Goal: Task Accomplishment & Management: Complete application form

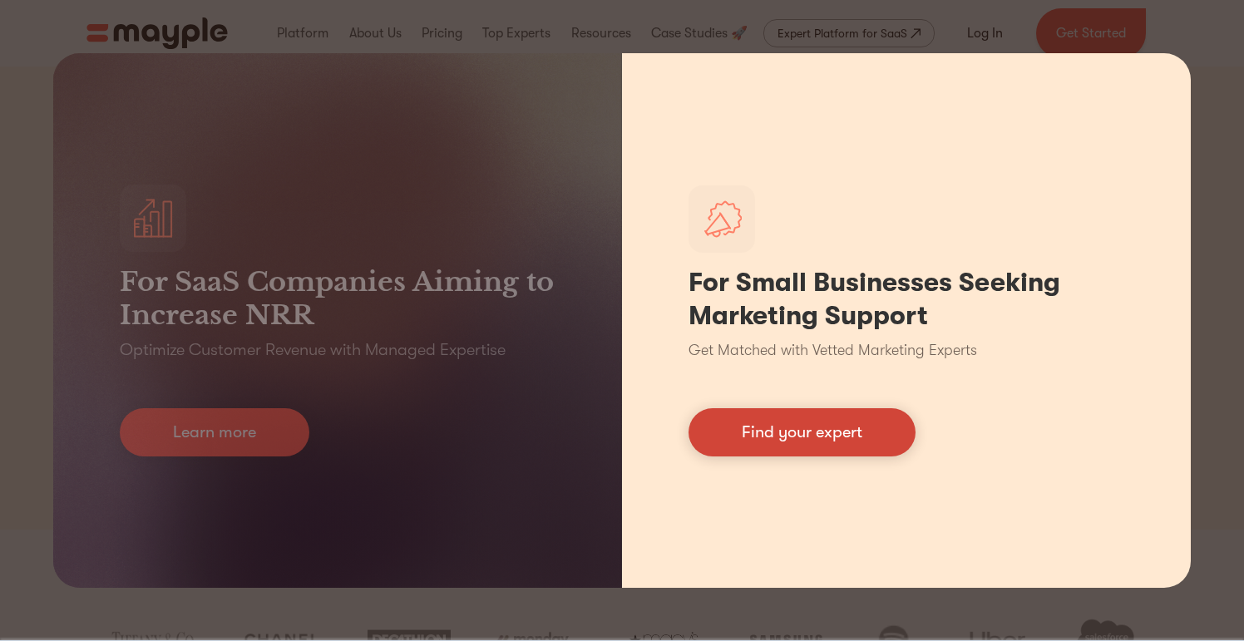
click at [784, 434] on link "Find your expert" at bounding box center [802, 432] width 227 height 48
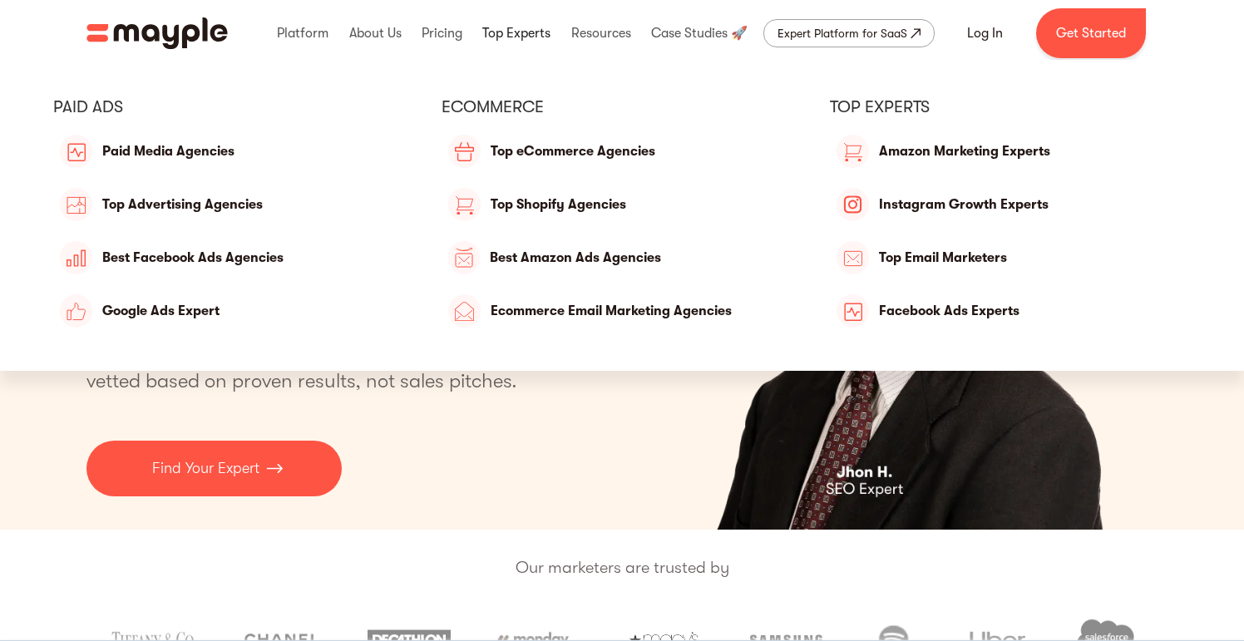
click at [527, 32] on link at bounding box center [516, 33] width 77 height 53
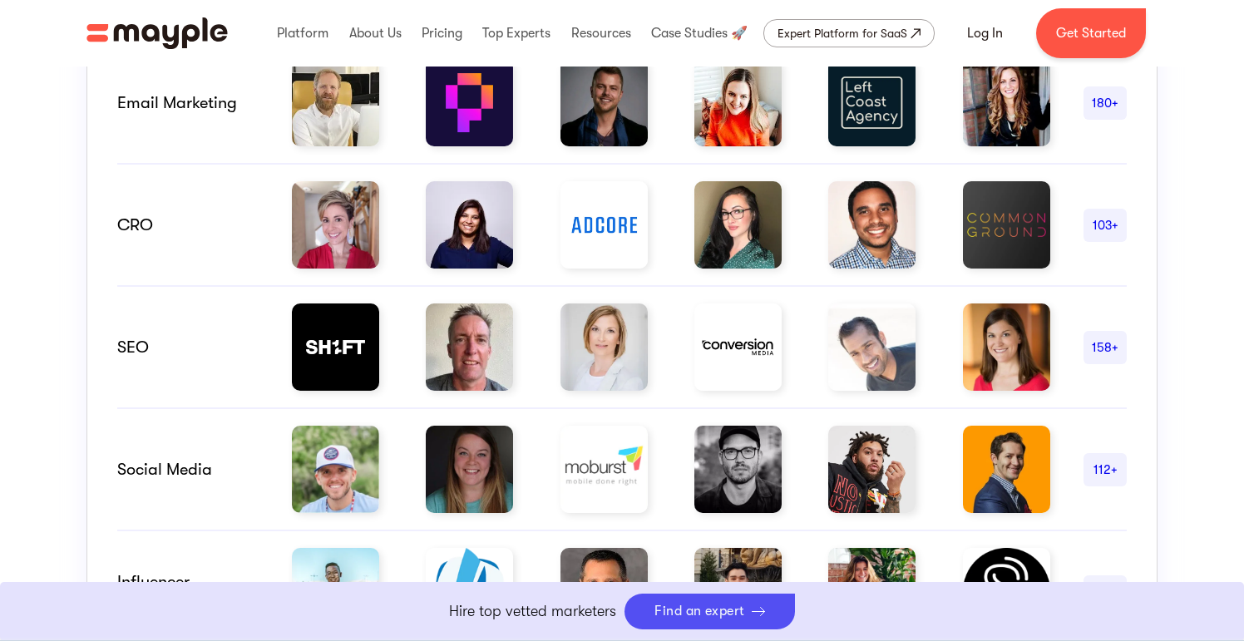
scroll to position [1132, 0]
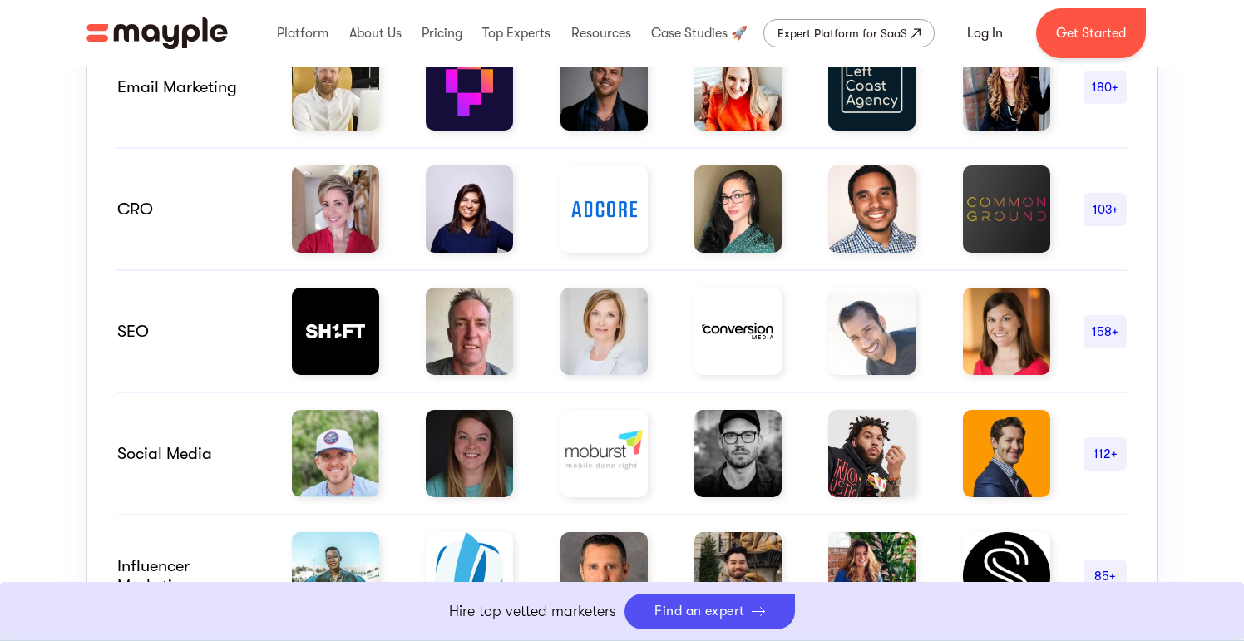
click at [327, 226] on img at bounding box center [335, 209] width 87 height 87
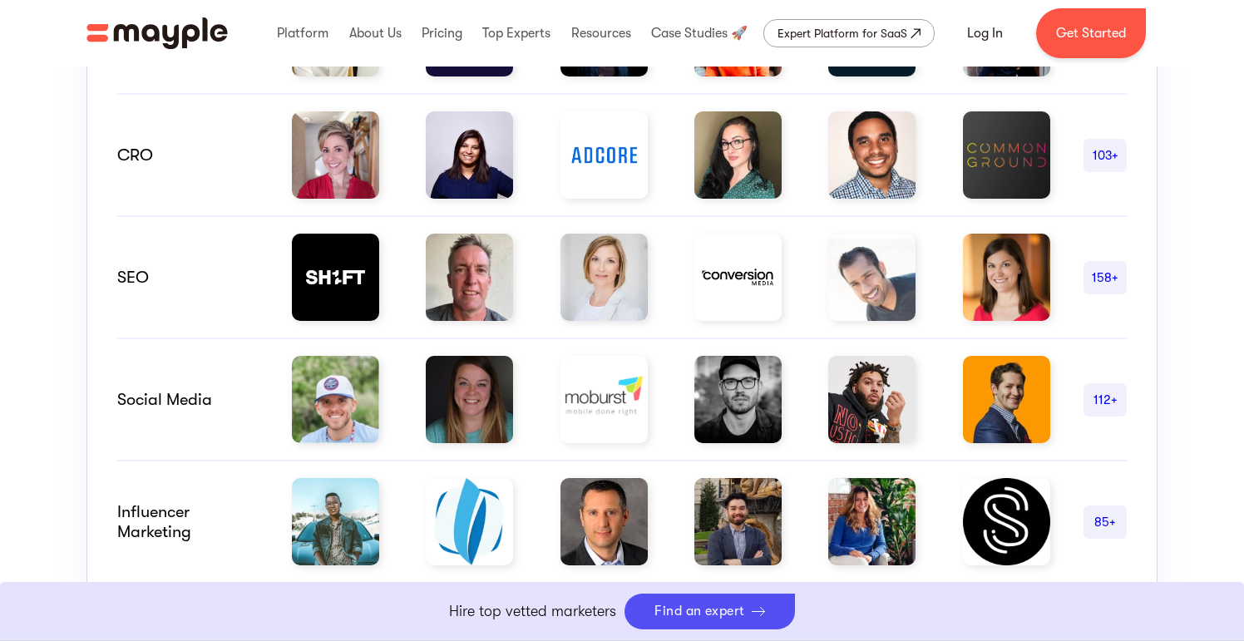
scroll to position [1132, 0]
